Goal: Task Accomplishment & Management: Use online tool/utility

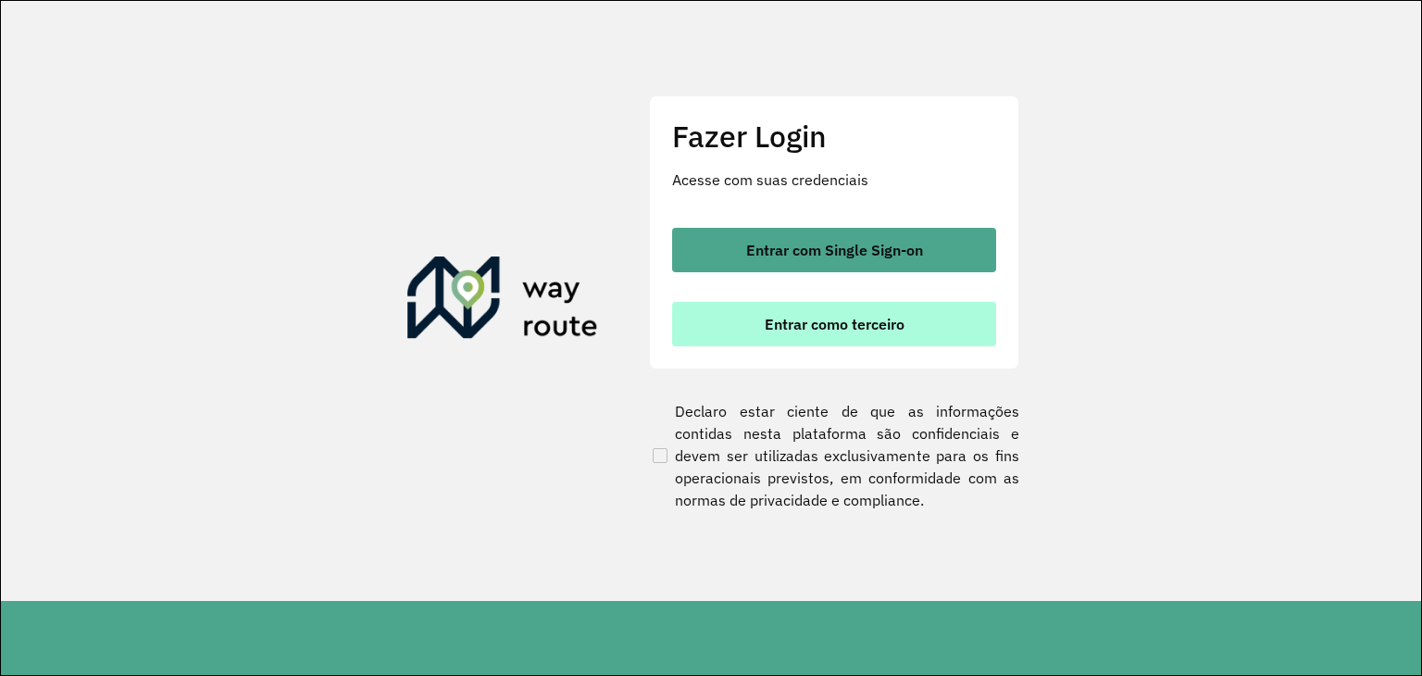
click at [830, 331] on span "Entrar como terceiro" at bounding box center [835, 324] width 140 height 15
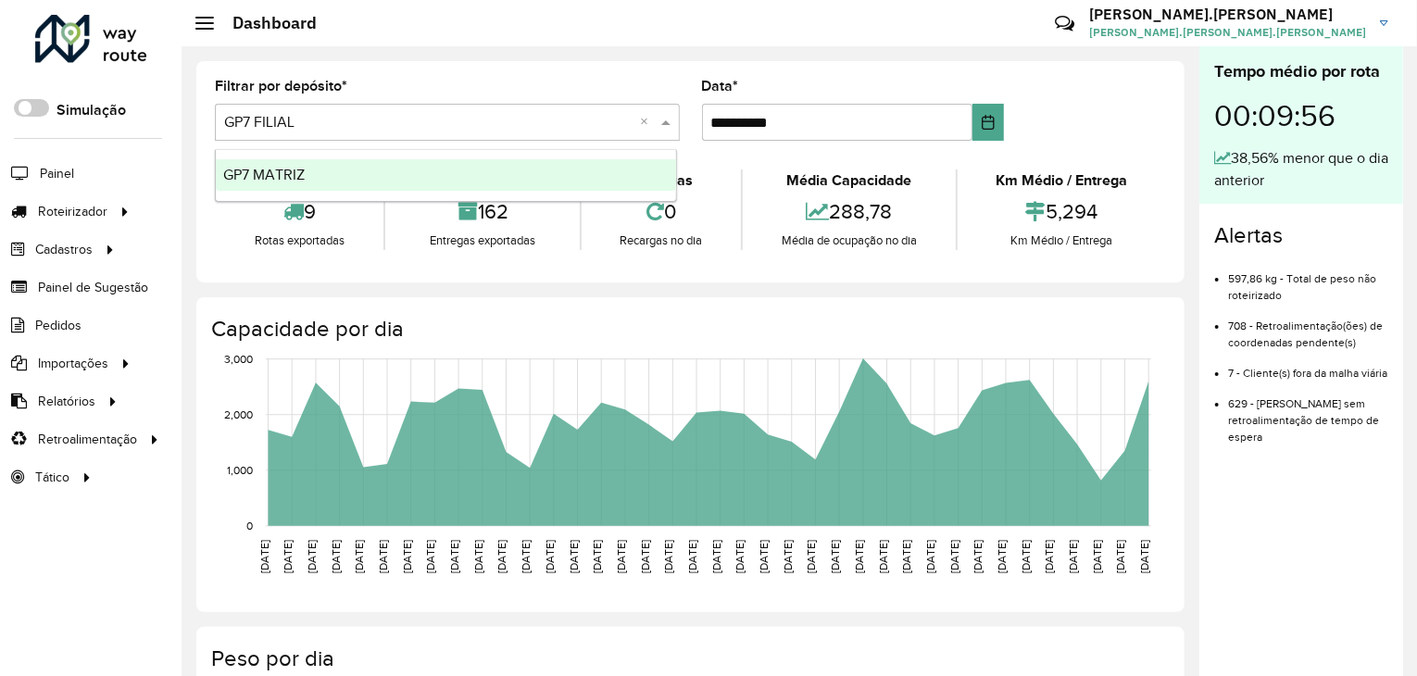
click at [672, 119] on span at bounding box center [667, 122] width 23 height 22
click at [342, 163] on div "GP7 MATRIZ" at bounding box center [446, 174] width 460 height 31
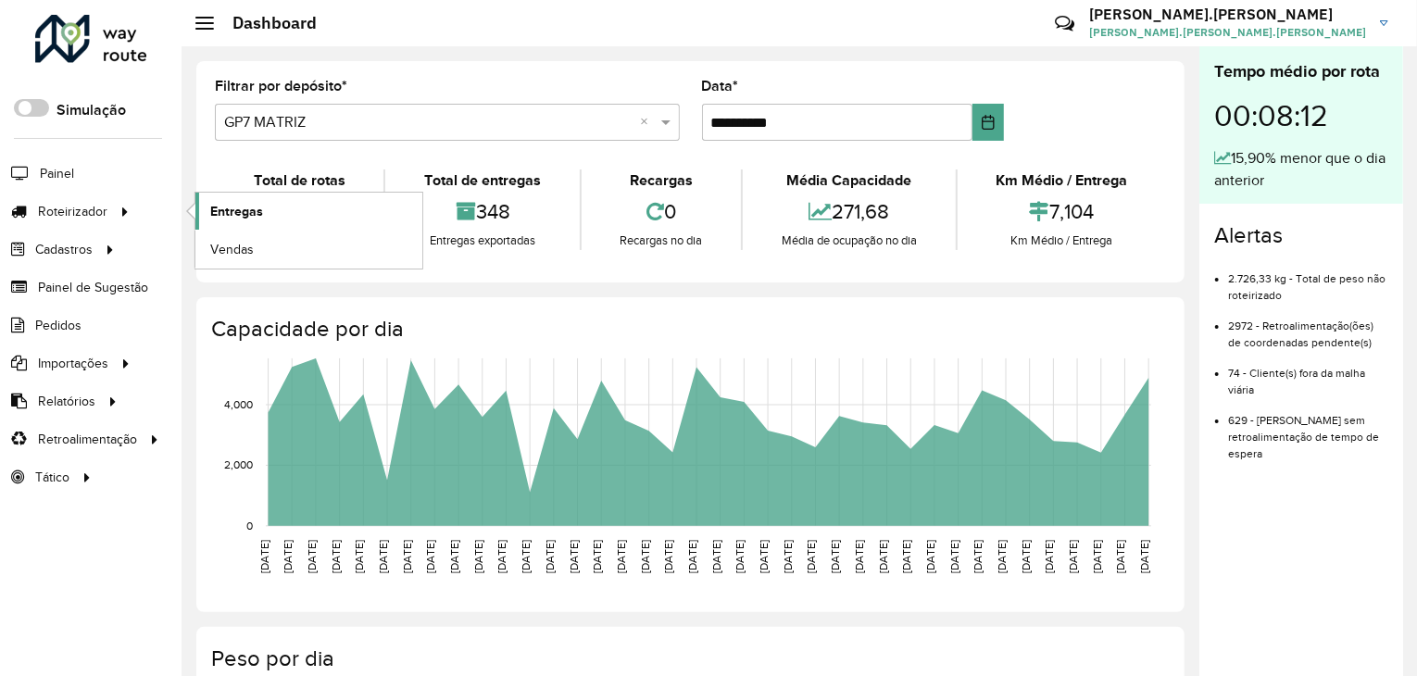
click at [240, 205] on span "Entregas" at bounding box center [236, 211] width 53 height 19
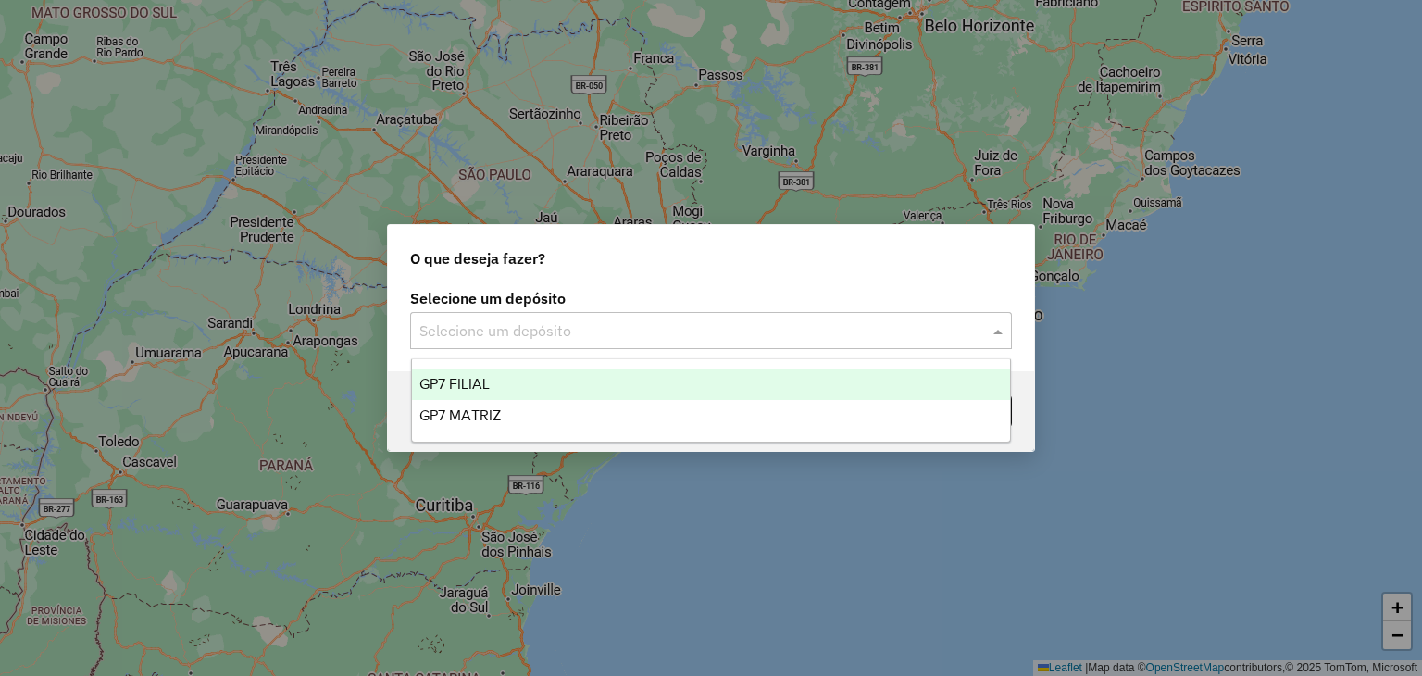
click at [1005, 331] on span at bounding box center [1000, 330] width 23 height 22
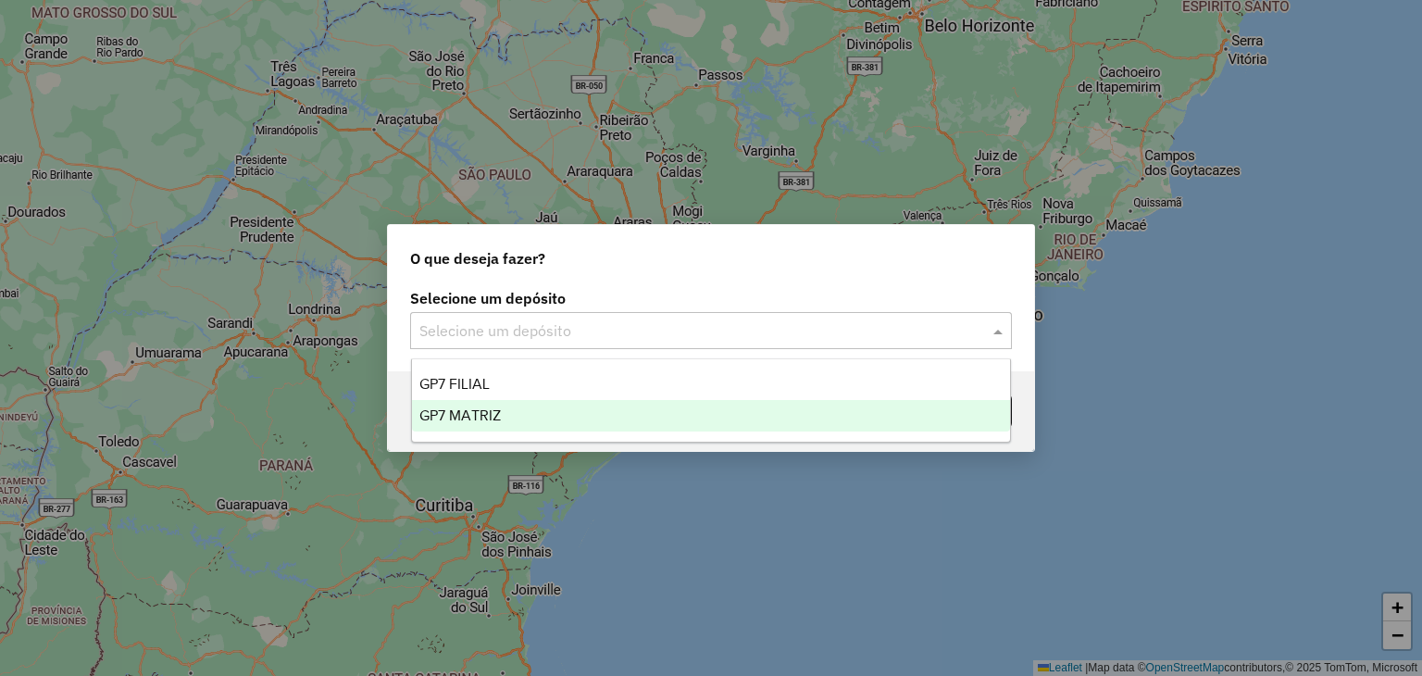
click at [444, 412] on span "GP7 MATRIZ" at bounding box center [459, 415] width 81 height 16
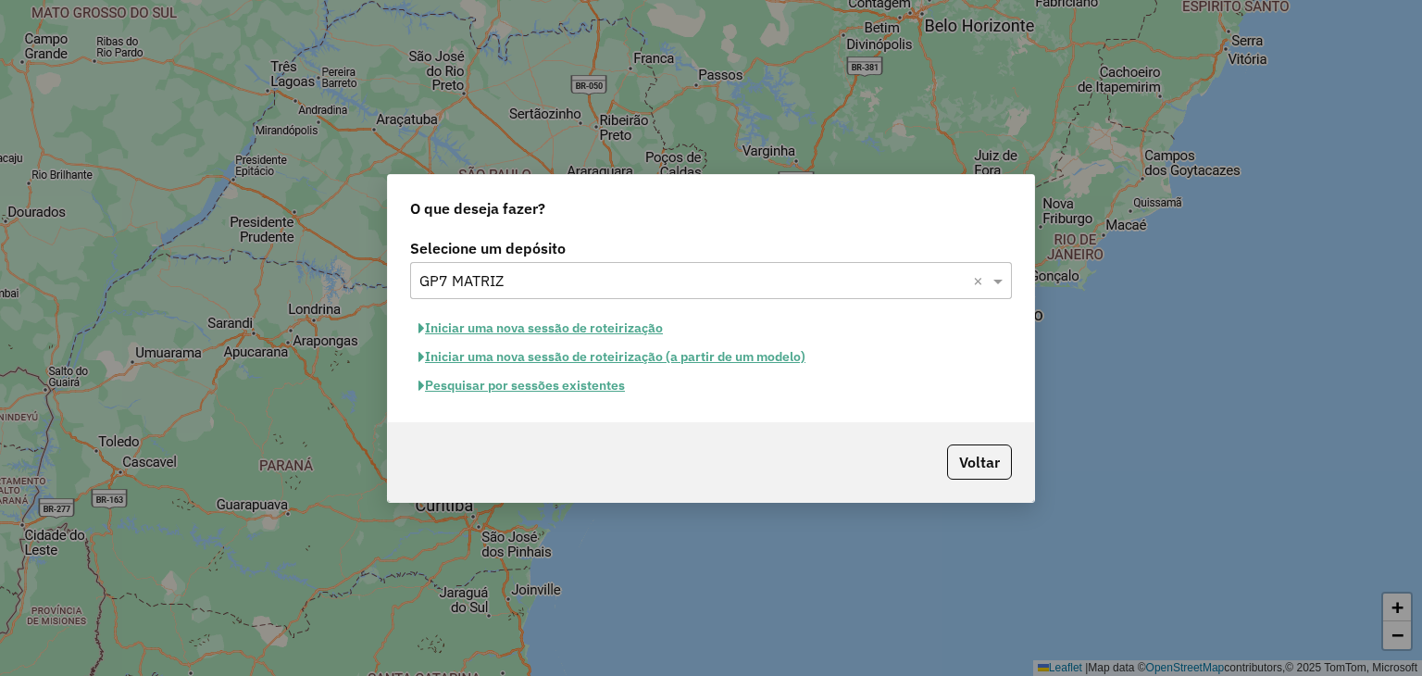
click at [523, 390] on button "Pesquisar por sessões existentes" at bounding box center [521, 385] width 223 height 29
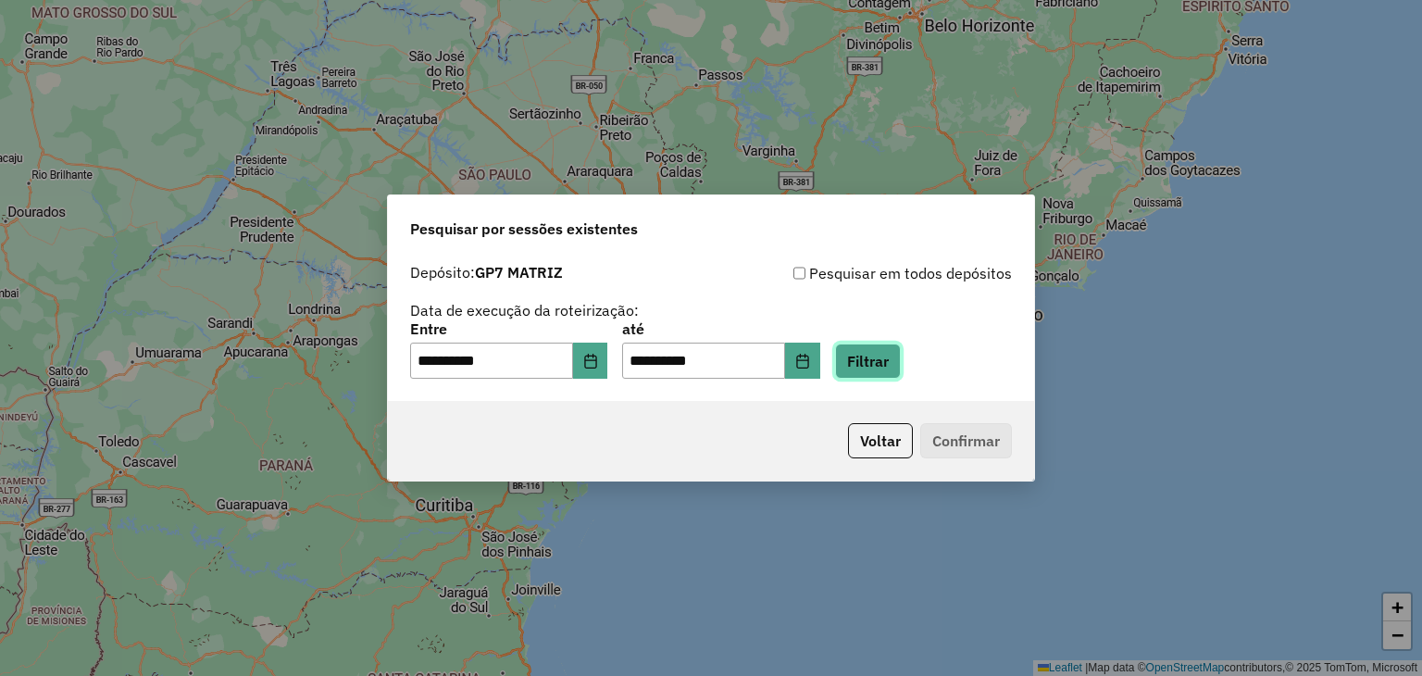
click at [897, 356] on button "Filtrar" at bounding box center [868, 360] width 66 height 35
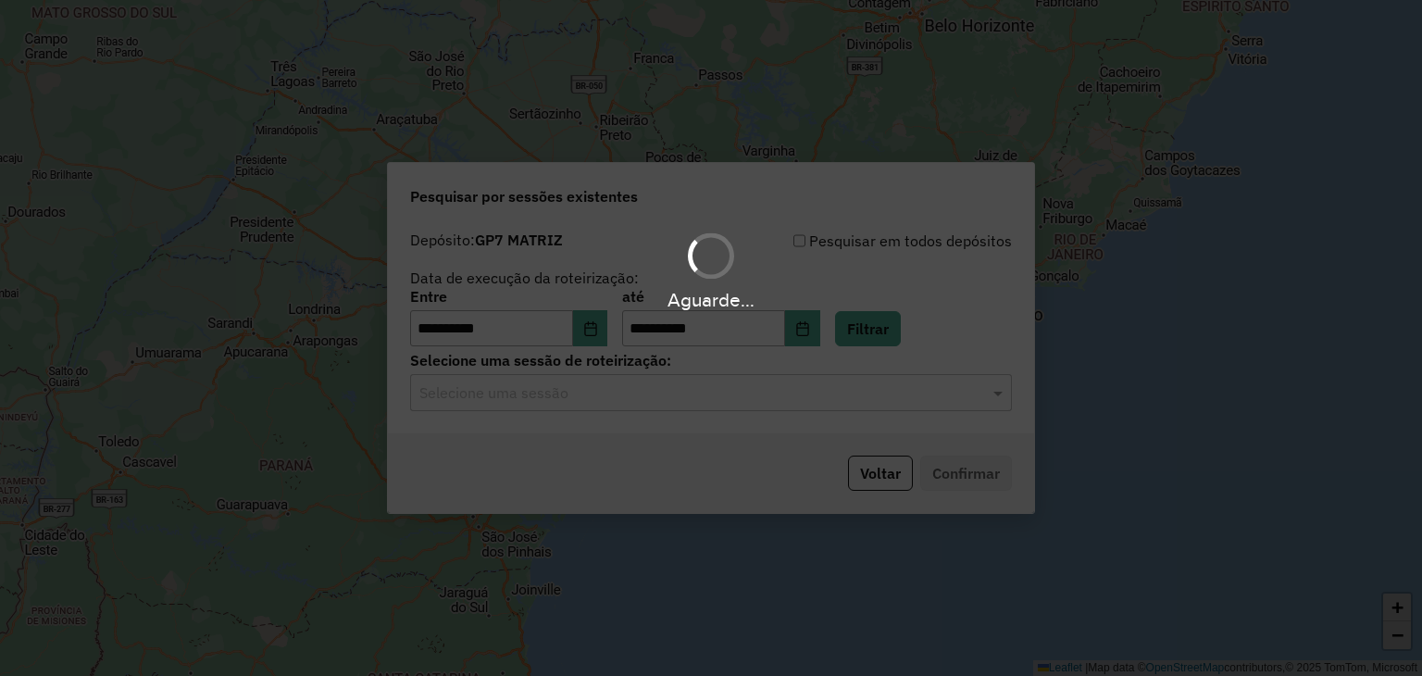
click at [738, 390] on div "Aguarde..." at bounding box center [711, 338] width 1422 height 676
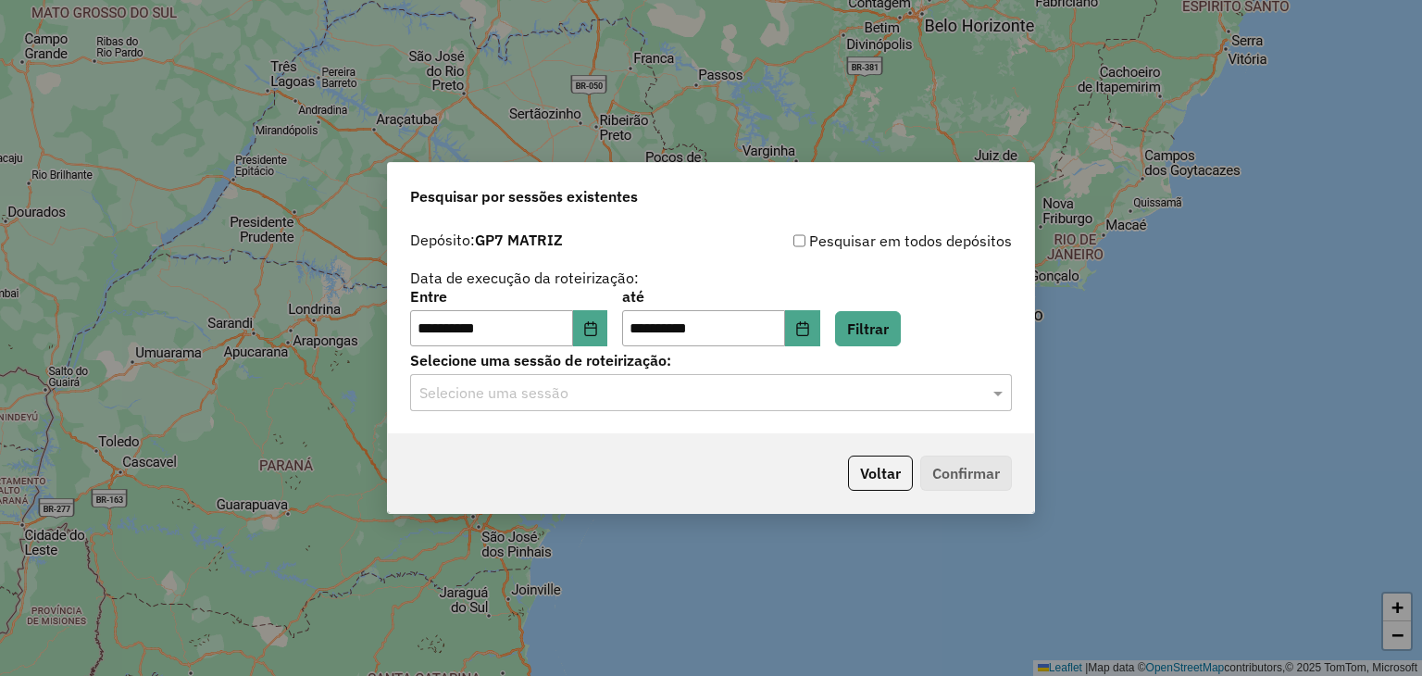
click at [746, 405] on div "Selecione uma sessão" at bounding box center [711, 392] width 602 height 37
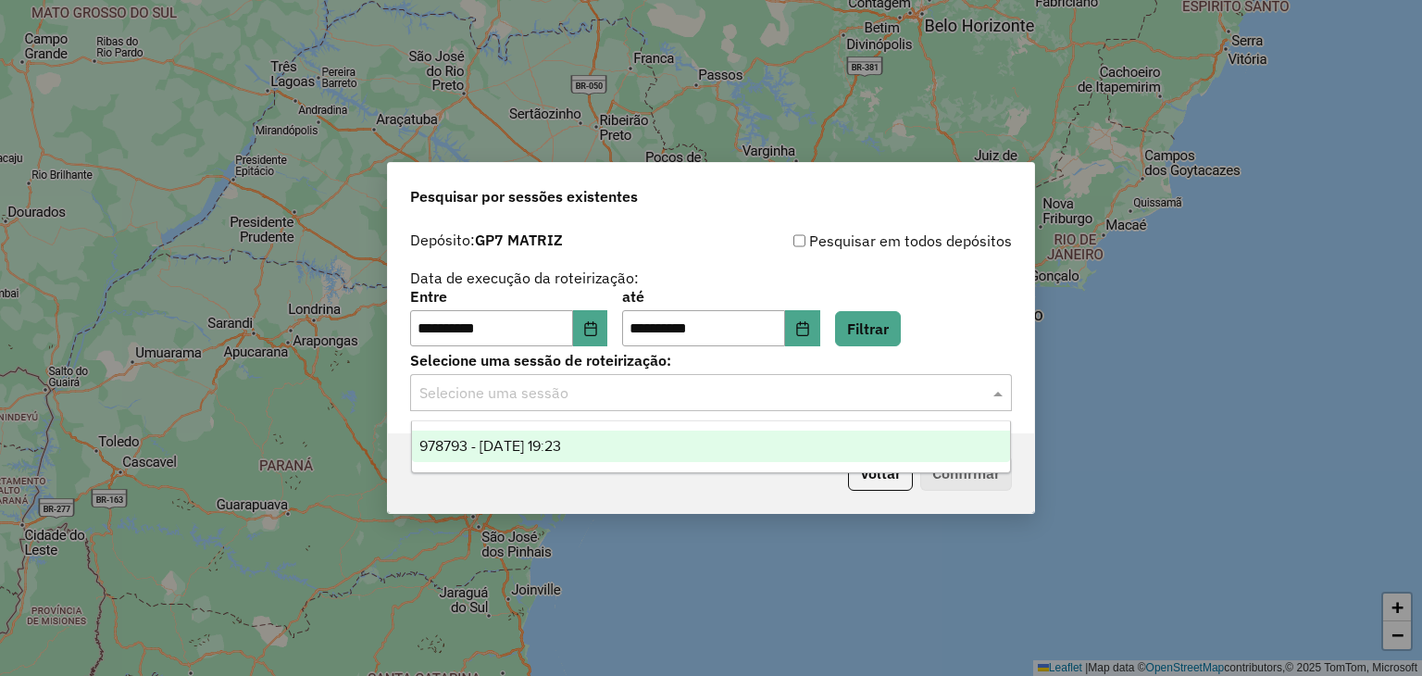
click at [622, 452] on div "978793 - [DATE] 19:23" at bounding box center [711, 446] width 599 height 31
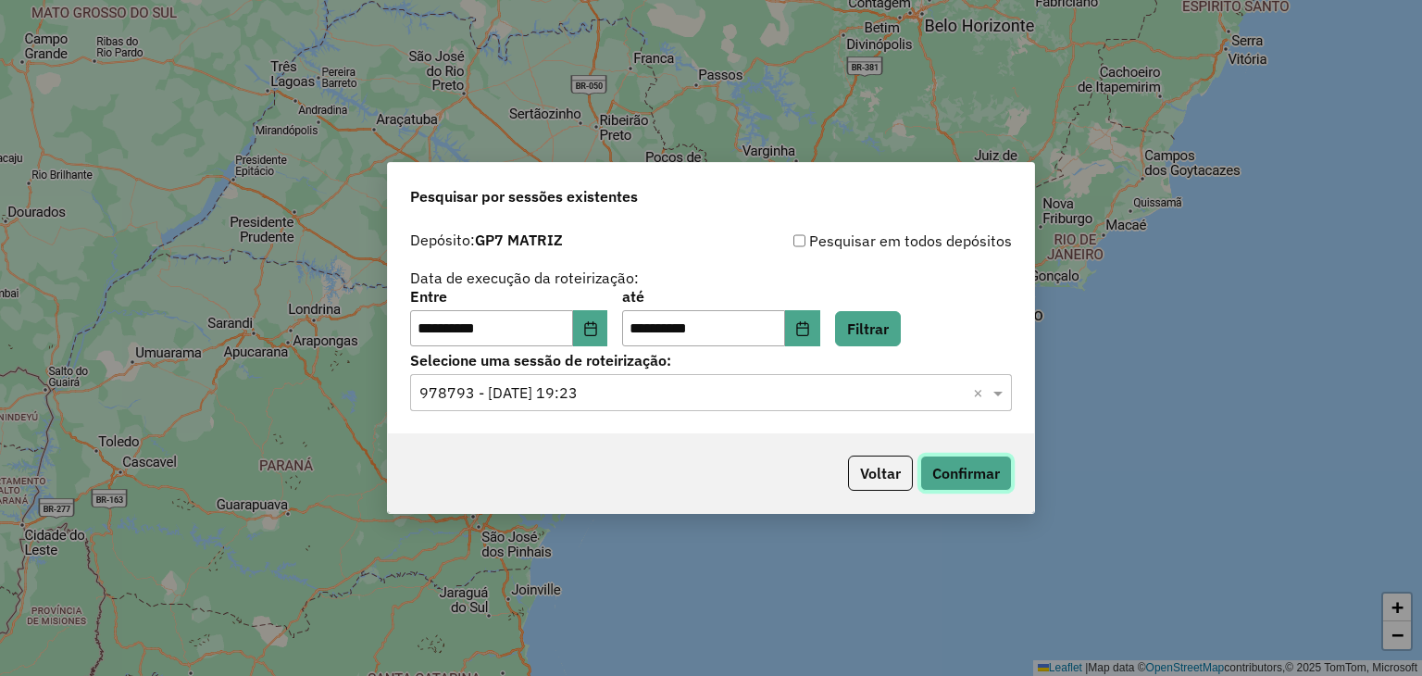
click at [964, 460] on button "Confirmar" at bounding box center [966, 473] width 92 height 35
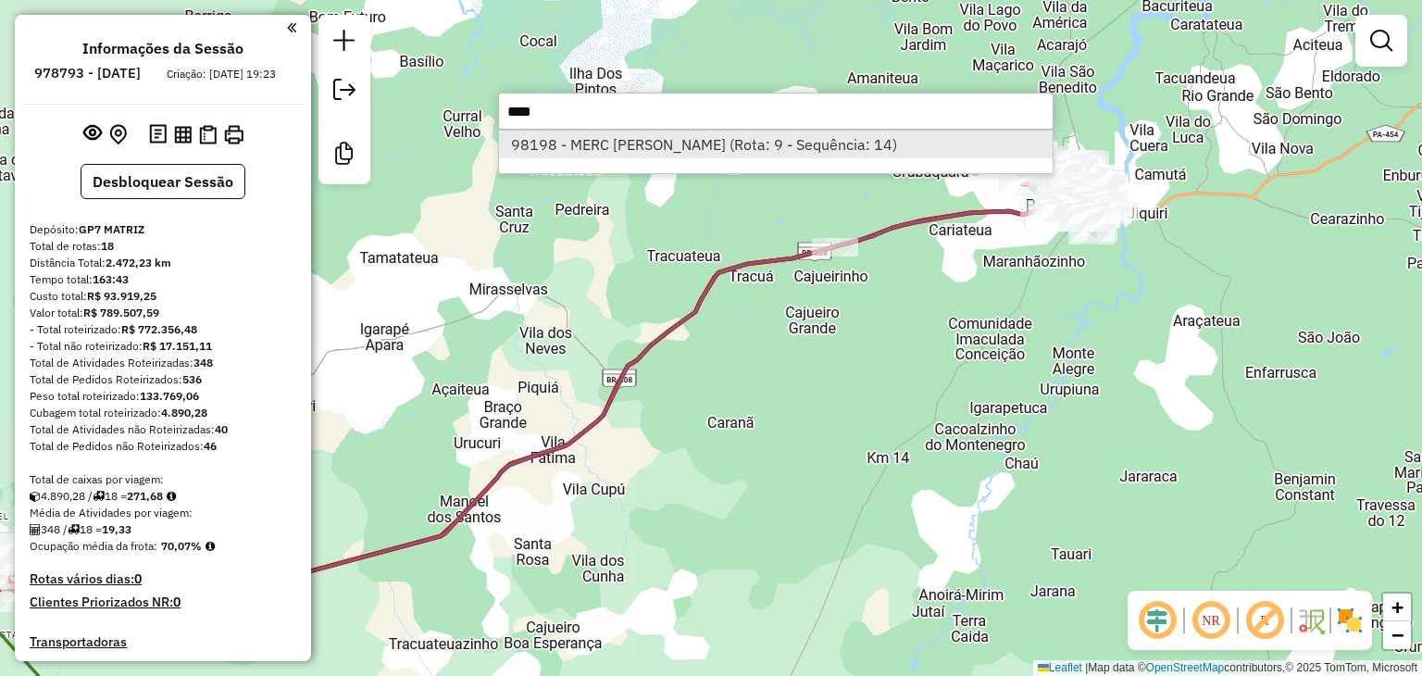
type input "****"
click at [721, 145] on li "98198 - MERC MICHEL SOUZA (Rota: 9 - Sequência: 14)" at bounding box center [776, 145] width 554 height 28
select select "**********"
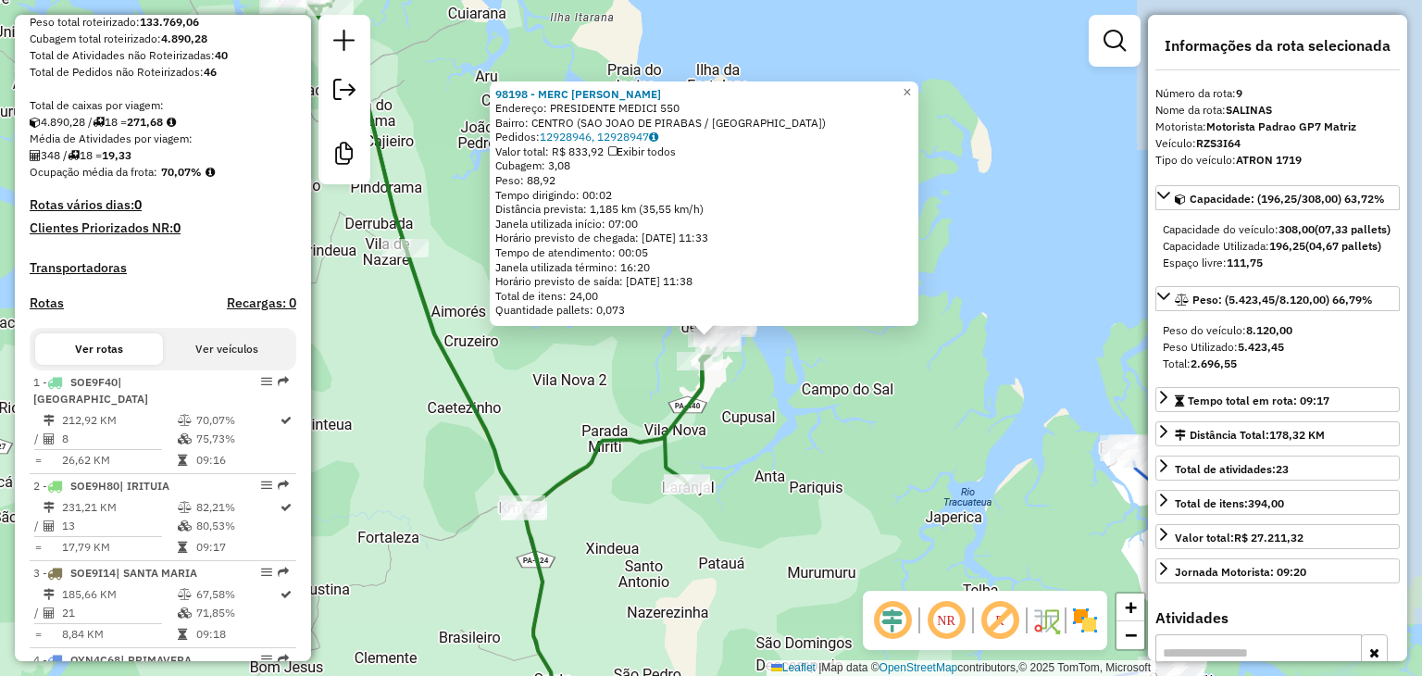
scroll to position [1491, 0]
